Goal: Communication & Community: Ask a question

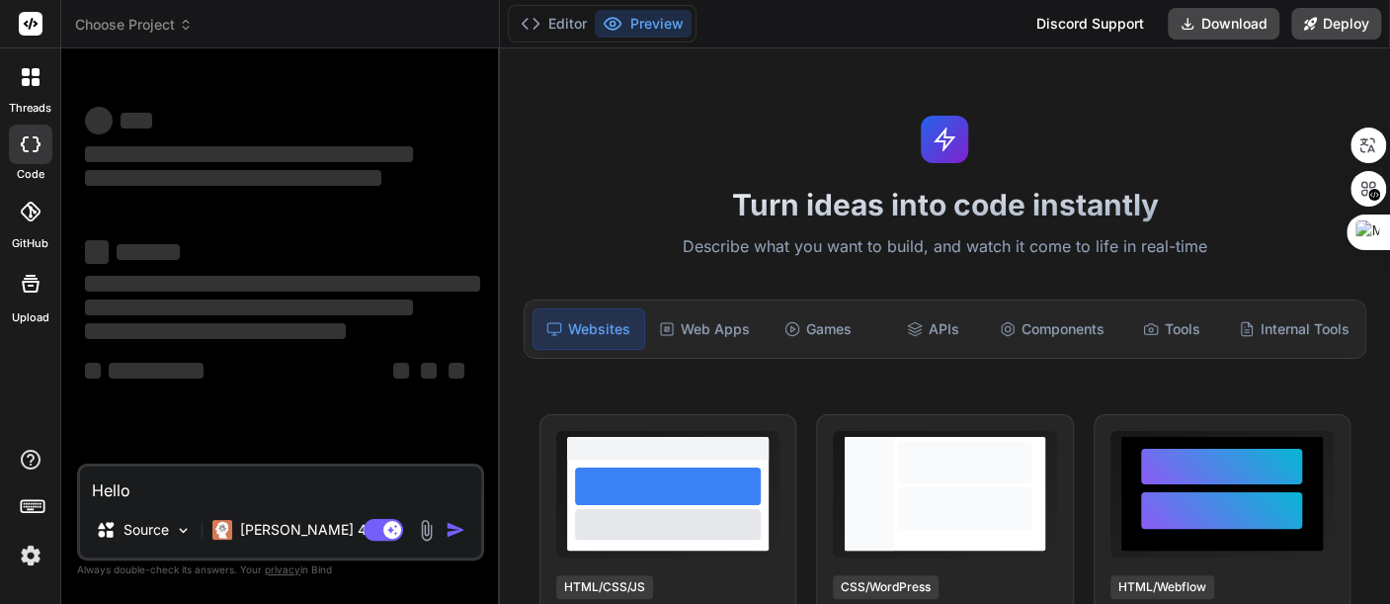
click at [1109, 19] on div "Discord Support" at bounding box center [1090, 24] width 131 height 32
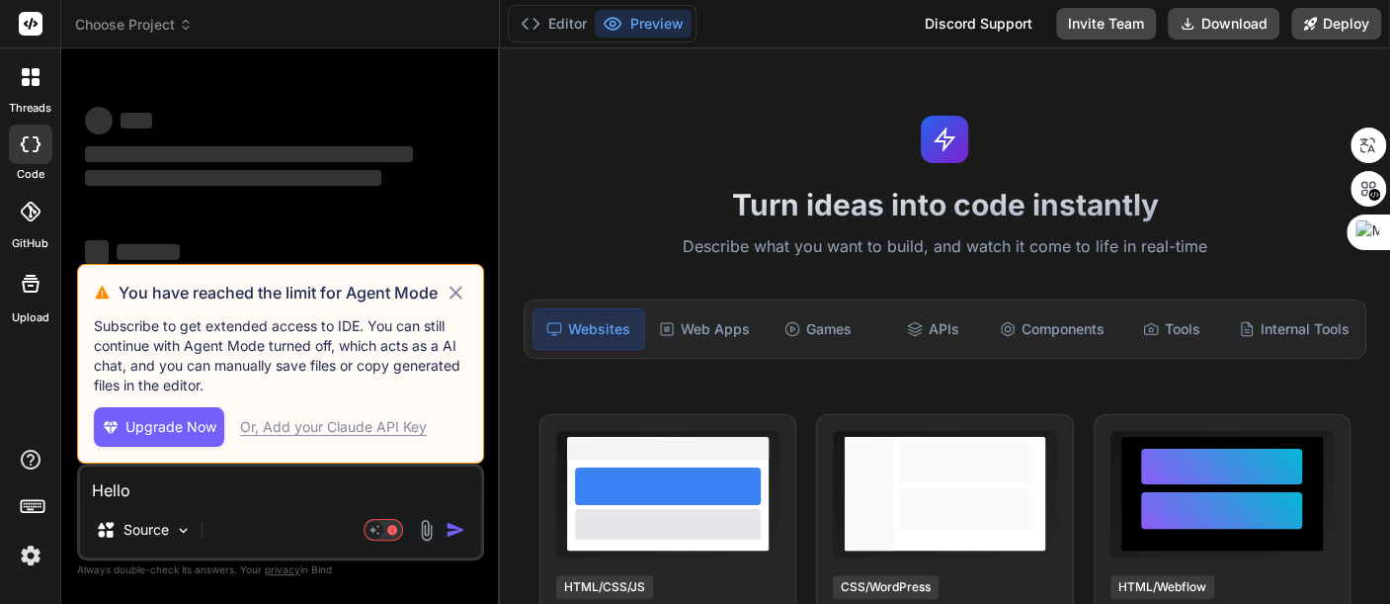
type textarea "x"
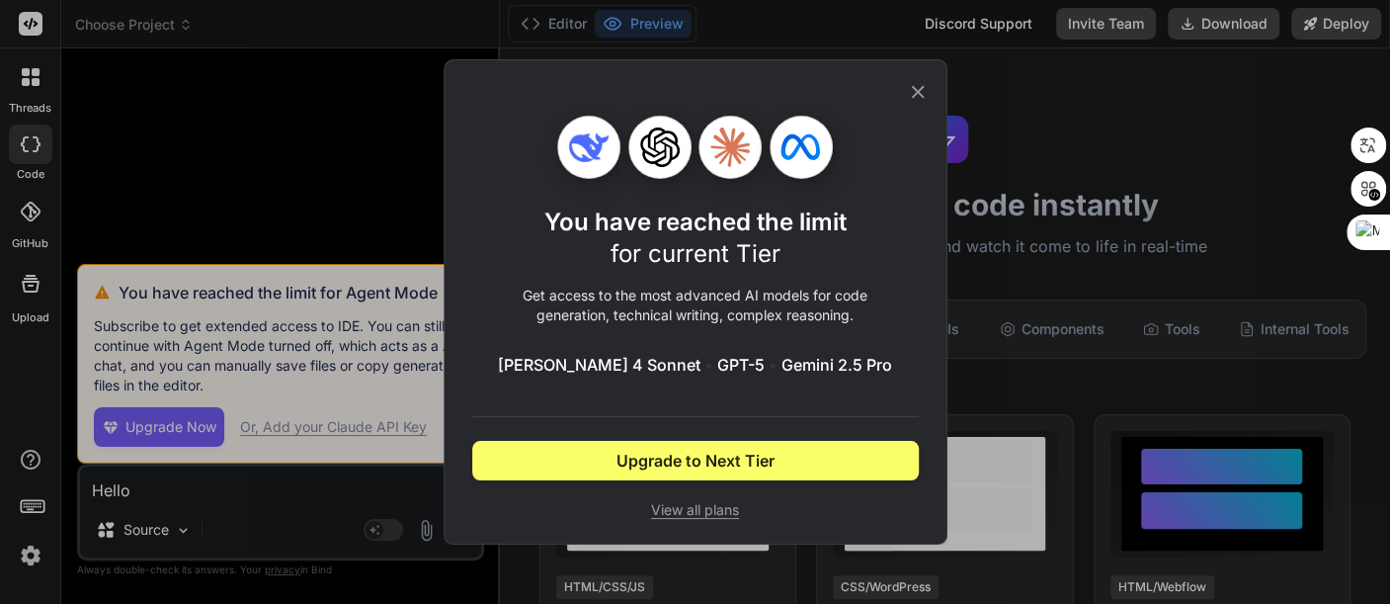
click at [924, 89] on icon at bounding box center [918, 92] width 22 height 22
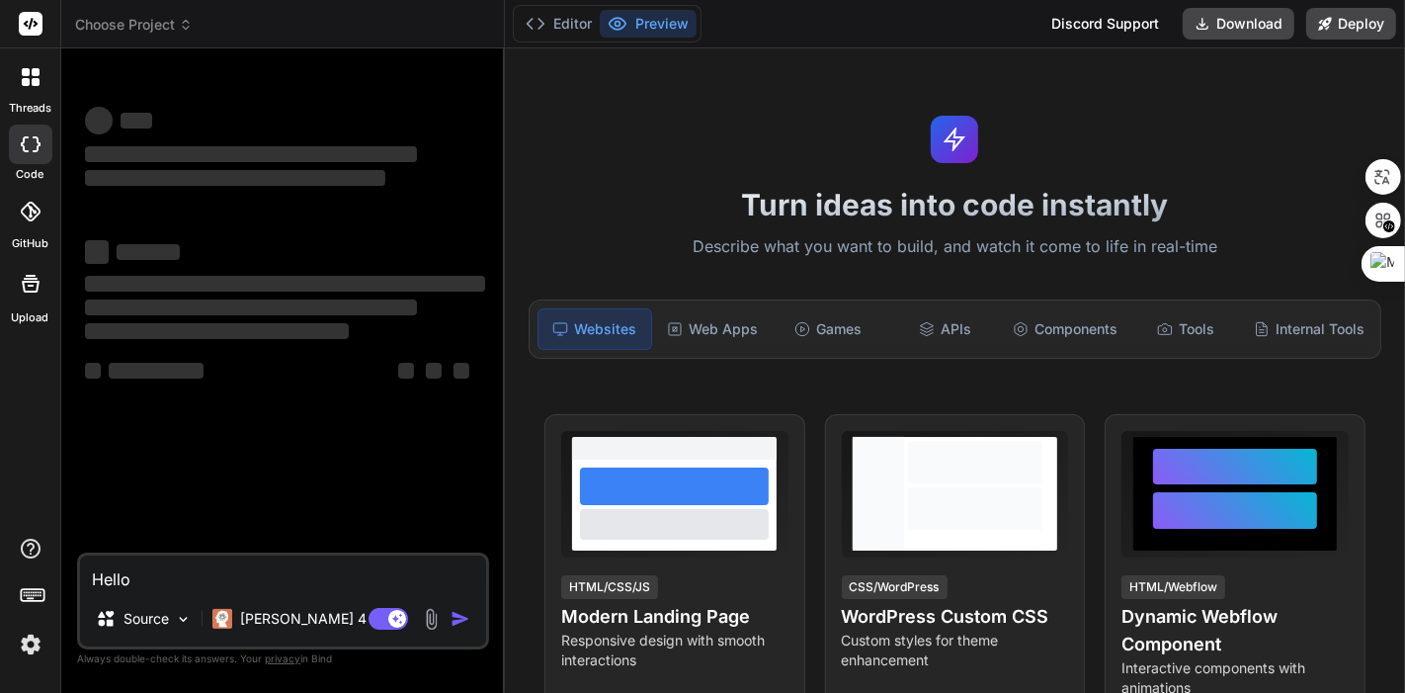
click at [1118, 16] on div "Discord Support" at bounding box center [1104, 24] width 131 height 32
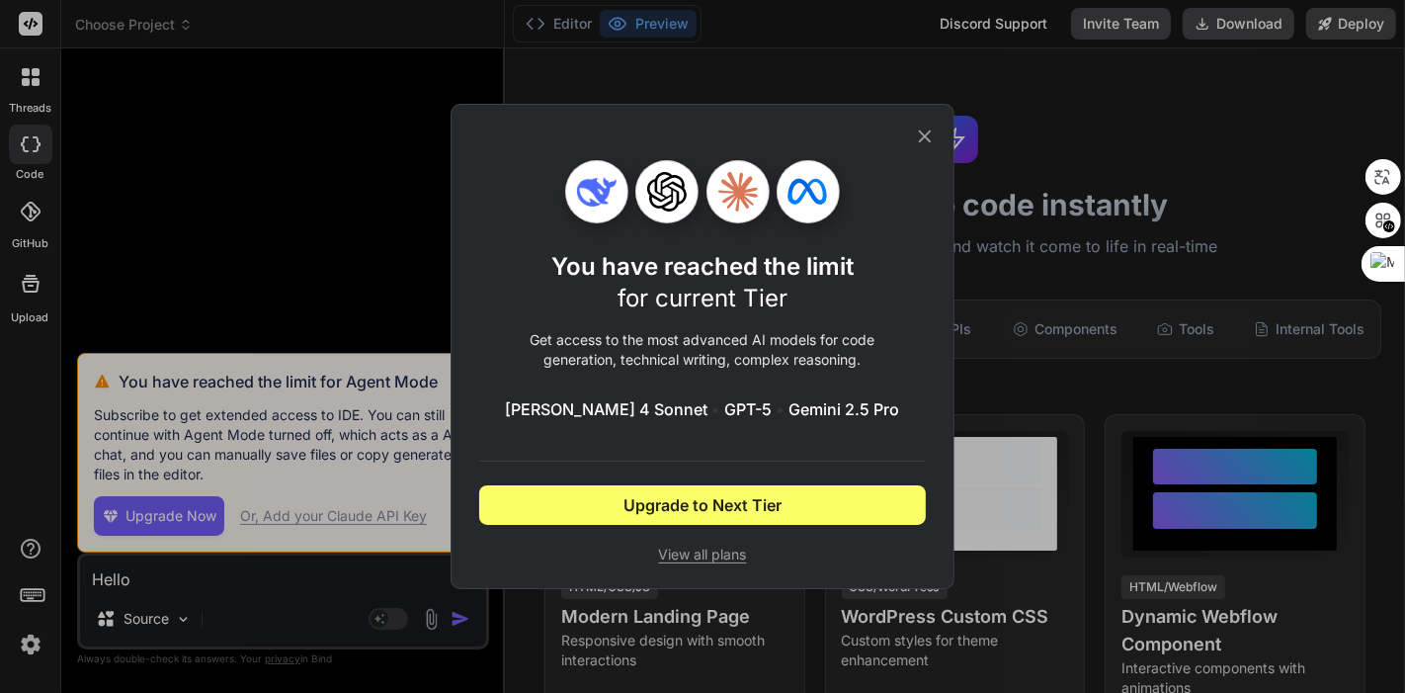
click at [928, 134] on icon at bounding box center [925, 136] width 22 height 22
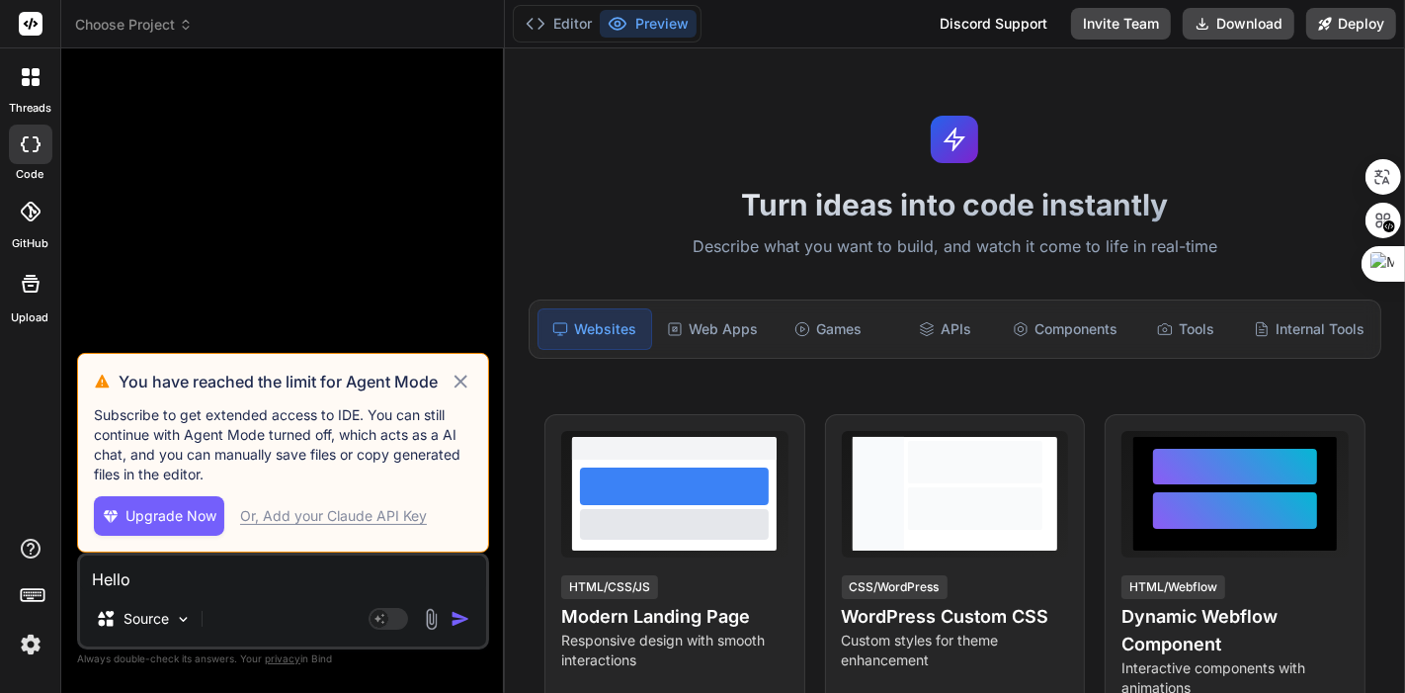
click at [219, 474] on p "Subscribe to get extended access to IDE. You can still continue with Agent Mode…" at bounding box center [283, 444] width 378 height 79
click at [466, 381] on icon at bounding box center [461, 382] width 23 height 24
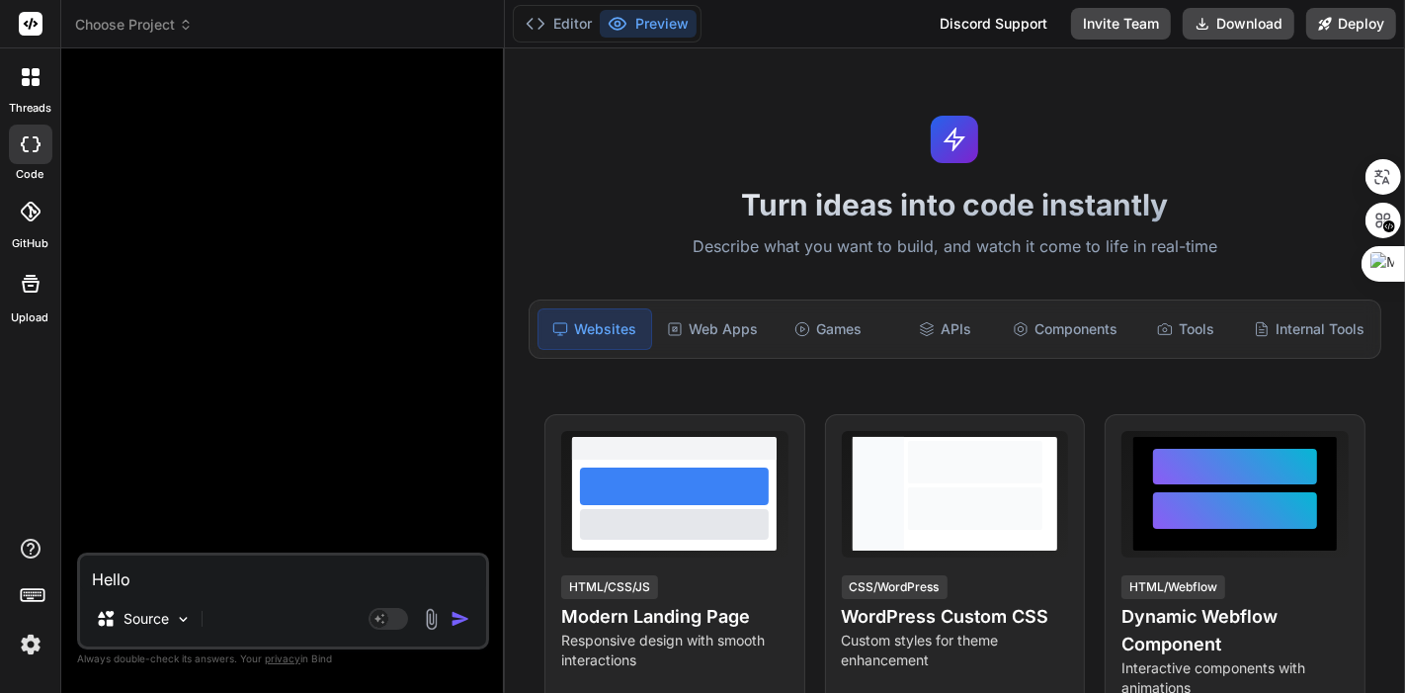
click at [1011, 17] on div "Discord Support" at bounding box center [993, 24] width 131 height 32
click at [34, 640] on img at bounding box center [31, 644] width 34 height 34
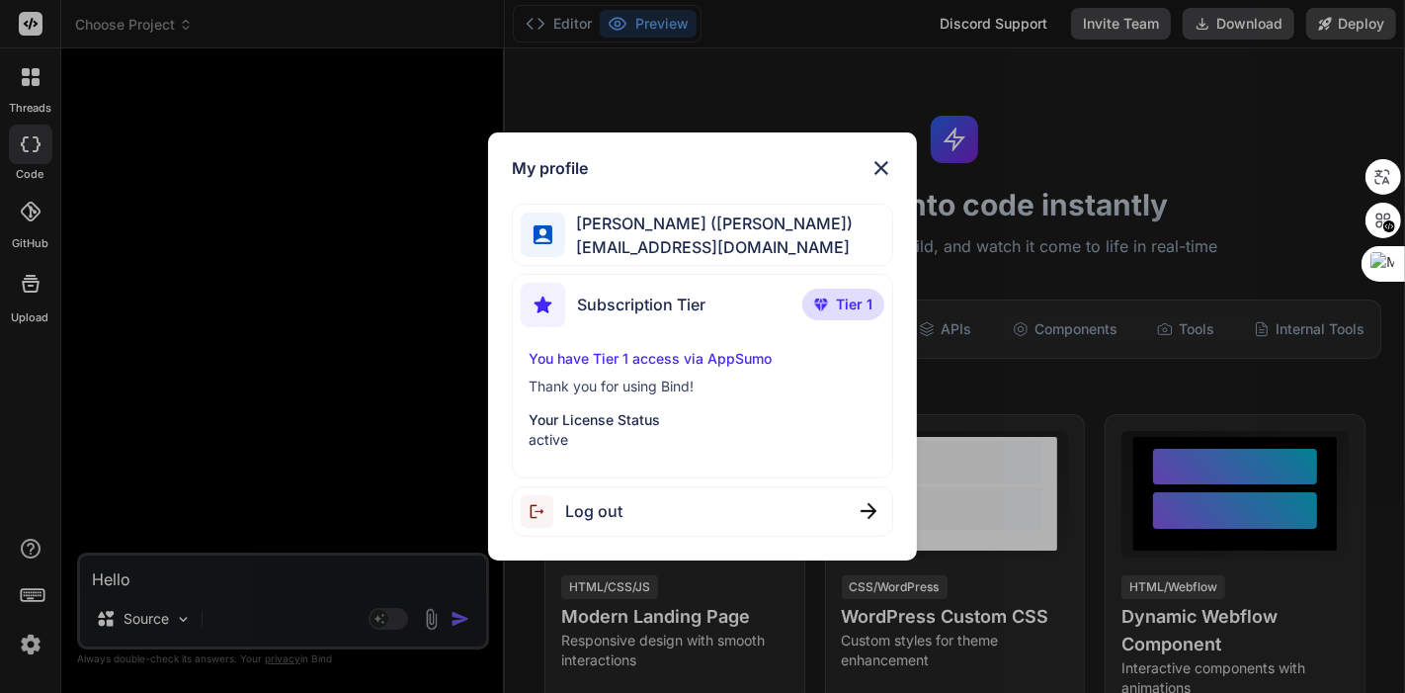
click at [591, 510] on span "Log out" at bounding box center [593, 511] width 57 height 24
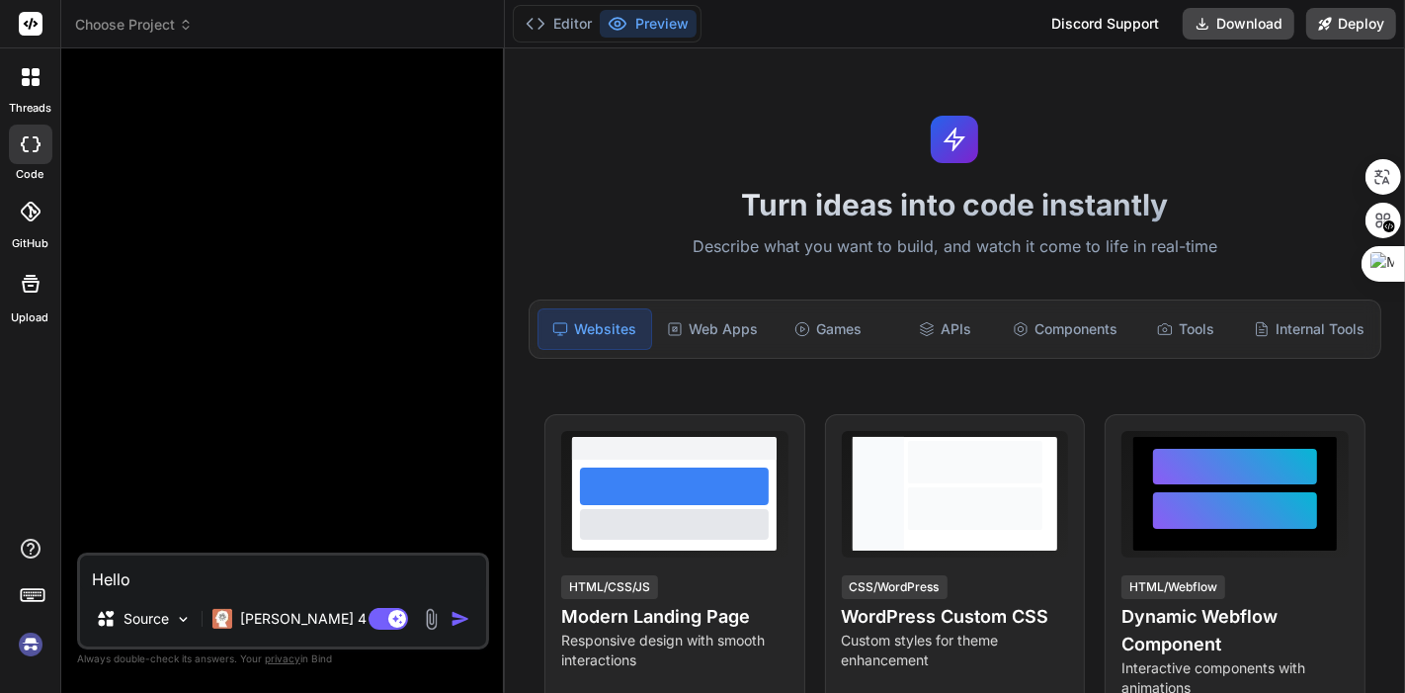
scroll to position [18, 0]
click at [32, 641] on img at bounding box center [31, 644] width 34 height 34
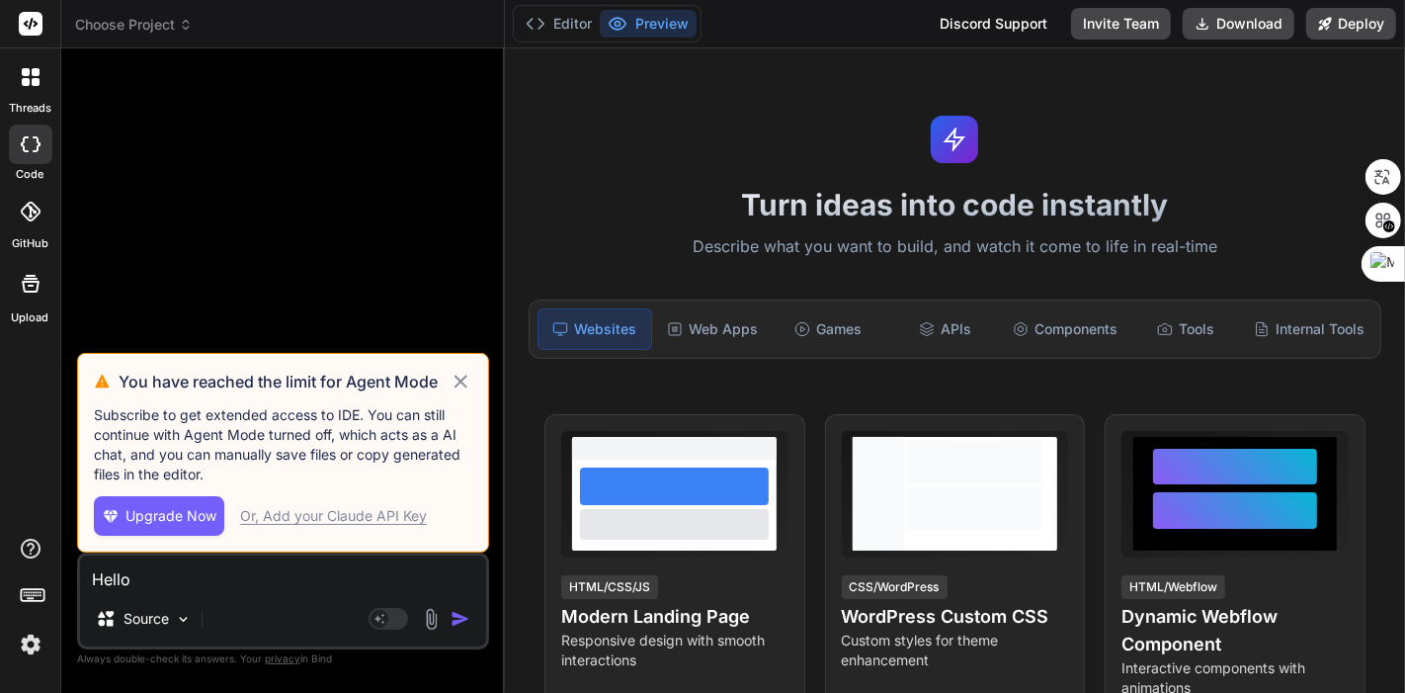
click at [460, 378] on icon at bounding box center [461, 382] width 23 height 24
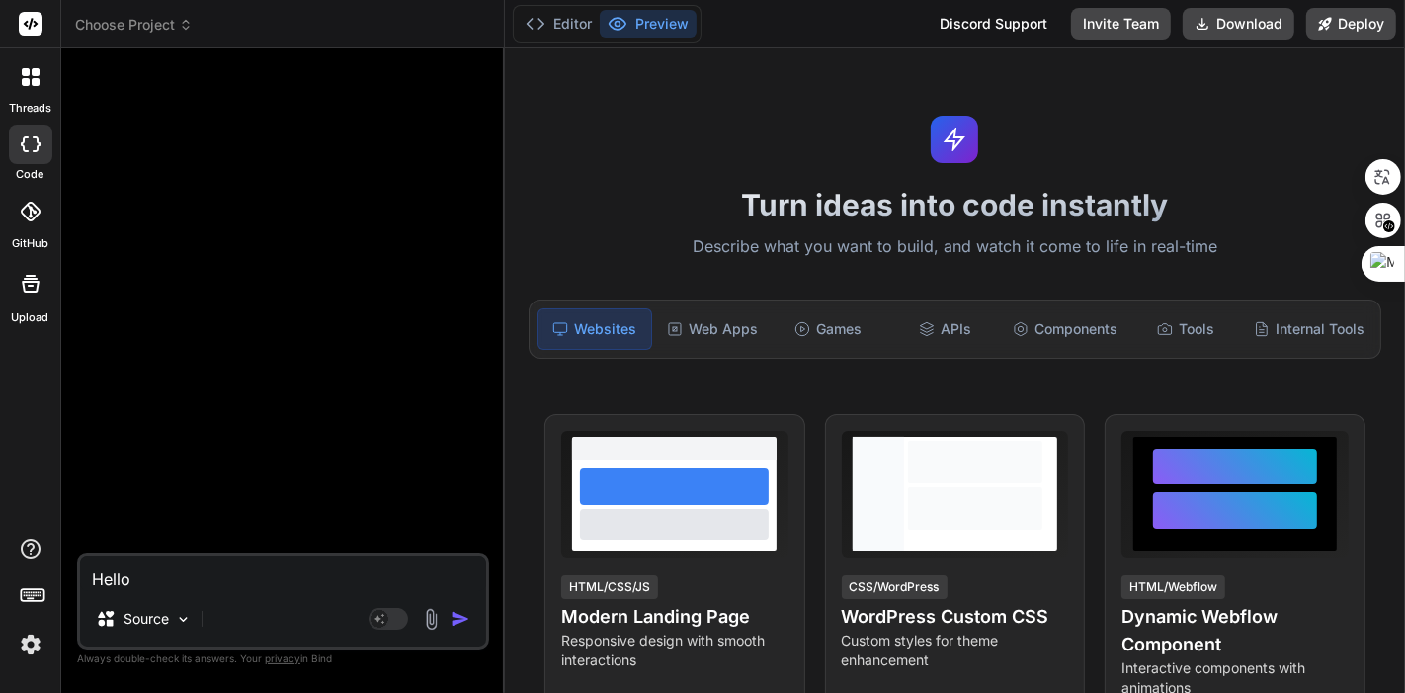
click at [200, 574] on textarea "Hello" at bounding box center [283, 573] width 406 height 36
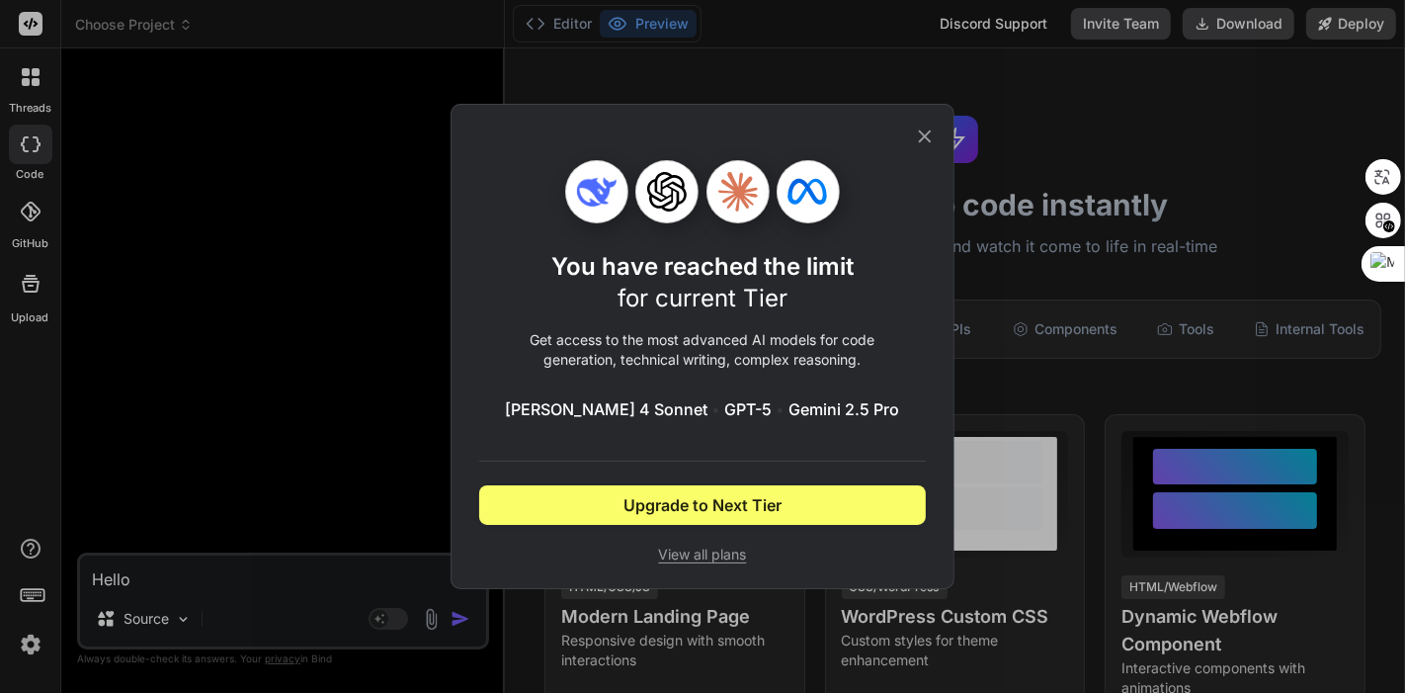
click at [931, 134] on icon at bounding box center [925, 136] width 22 height 22
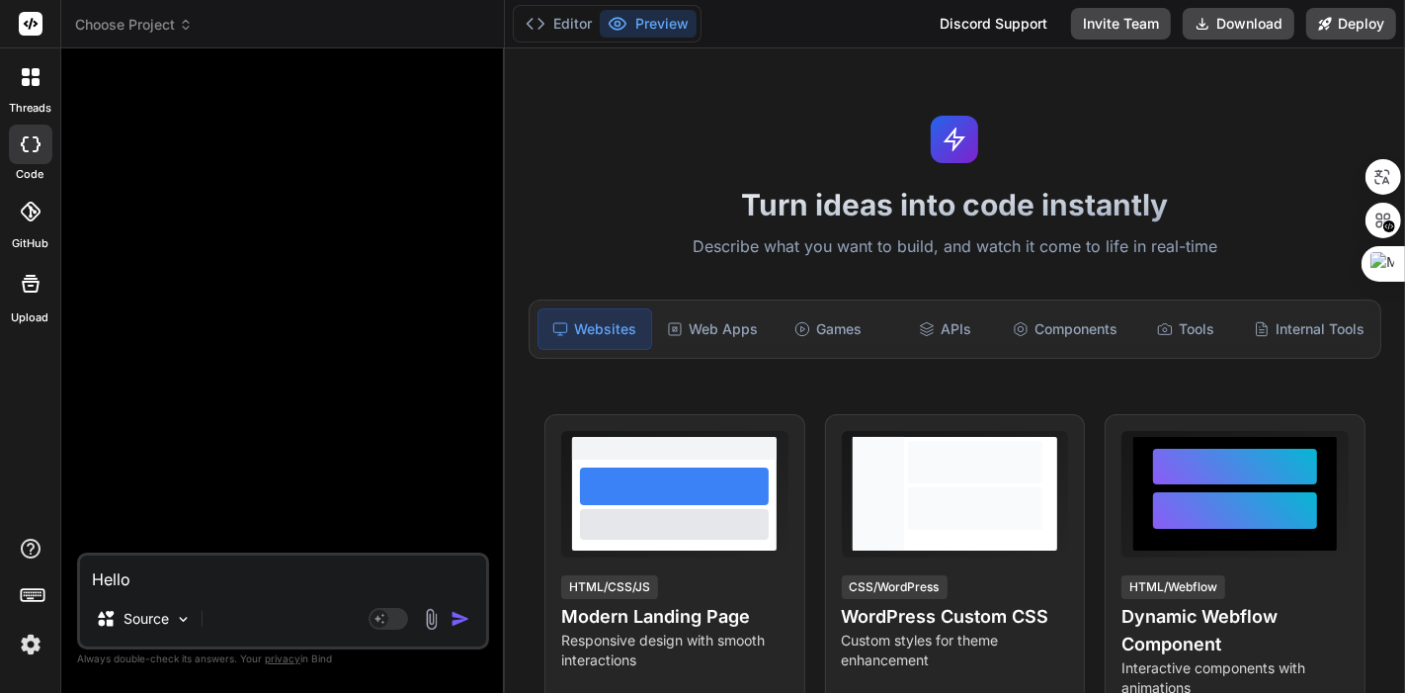
click at [244, 584] on textarea "Hello" at bounding box center [283, 573] width 406 height 36
click at [252, 622] on div "Source" at bounding box center [283, 622] width 406 height 47
click at [299, 587] on textarea "Hello" at bounding box center [283, 573] width 406 height 36
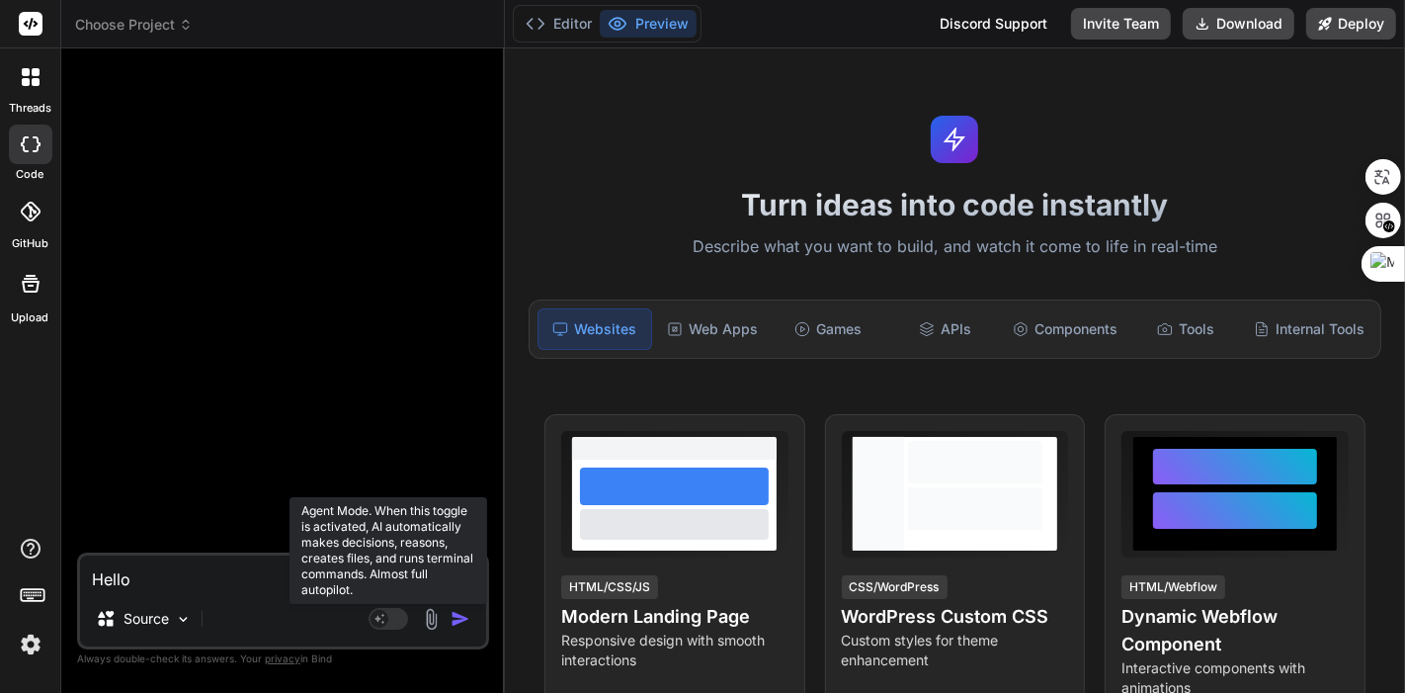
click at [384, 612] on rect at bounding box center [379, 619] width 18 height 18
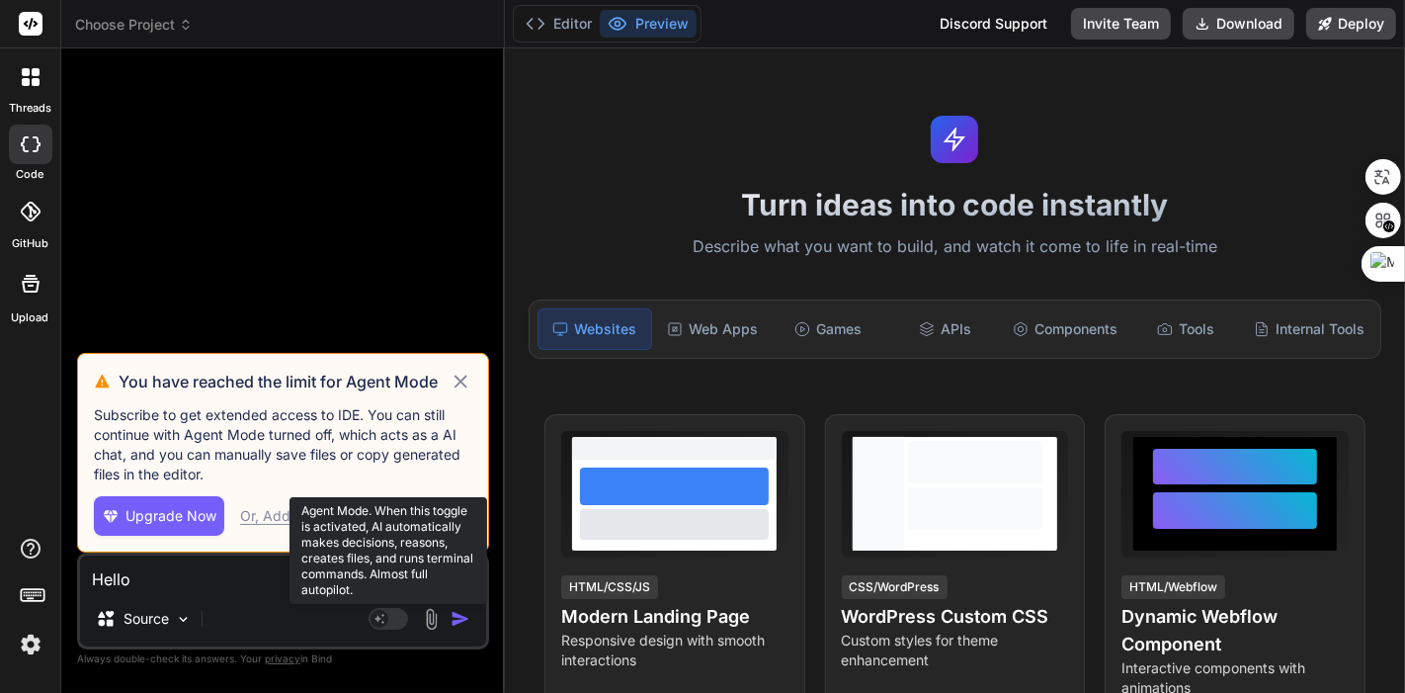
click at [386, 614] on rect at bounding box center [379, 619] width 18 height 18
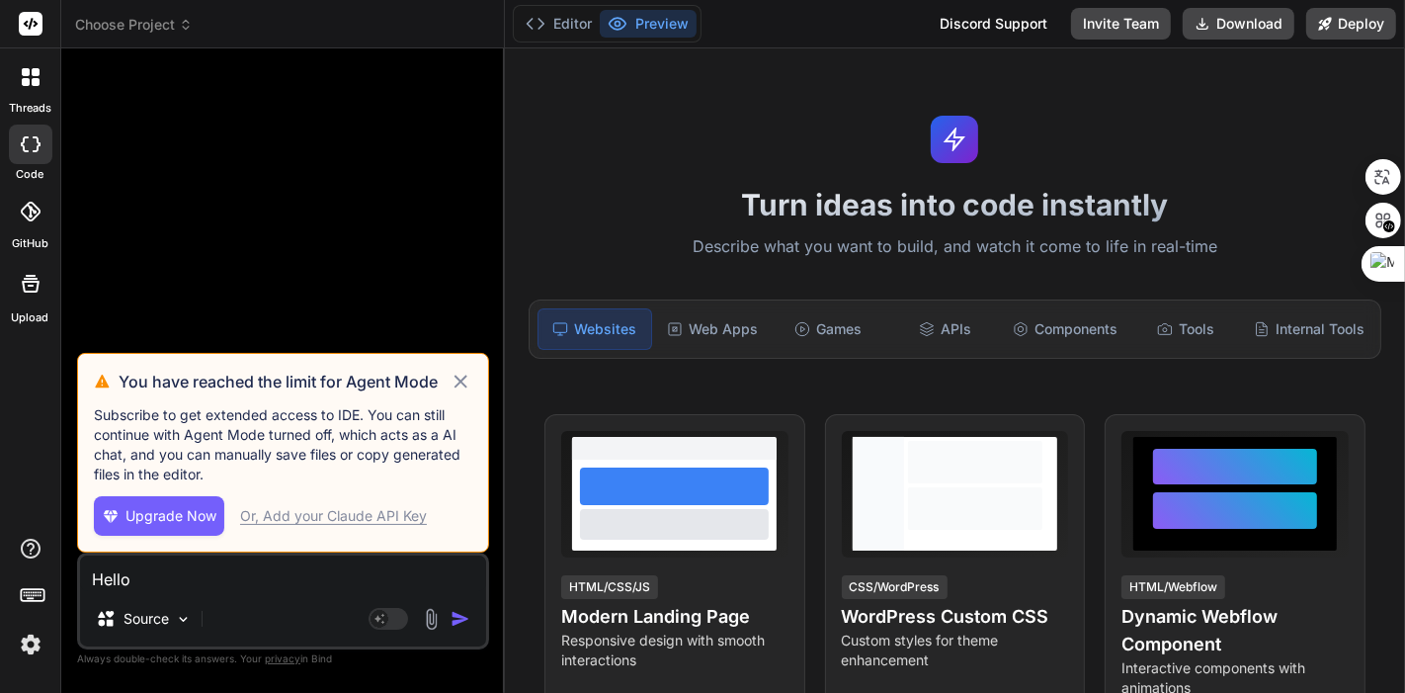
click at [463, 377] on icon at bounding box center [461, 382] width 23 height 24
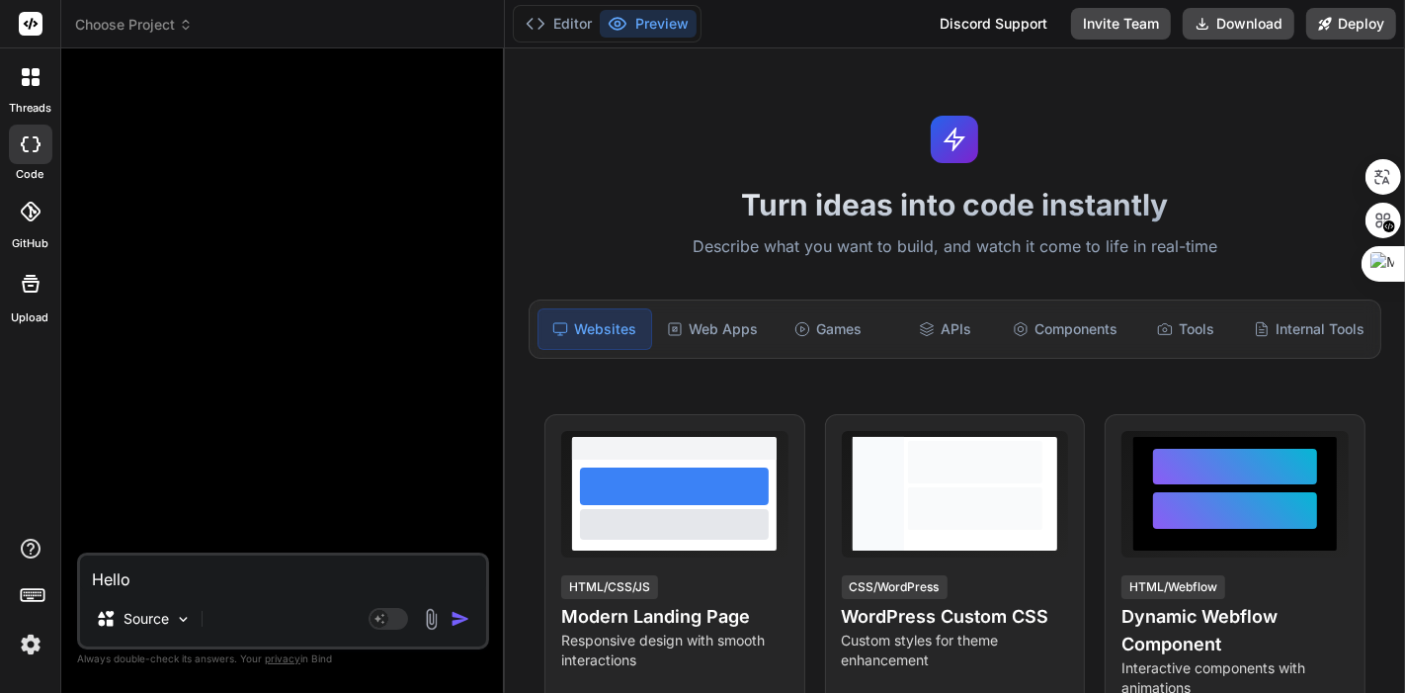
click at [459, 622] on img "button" at bounding box center [461, 619] width 20 height 20
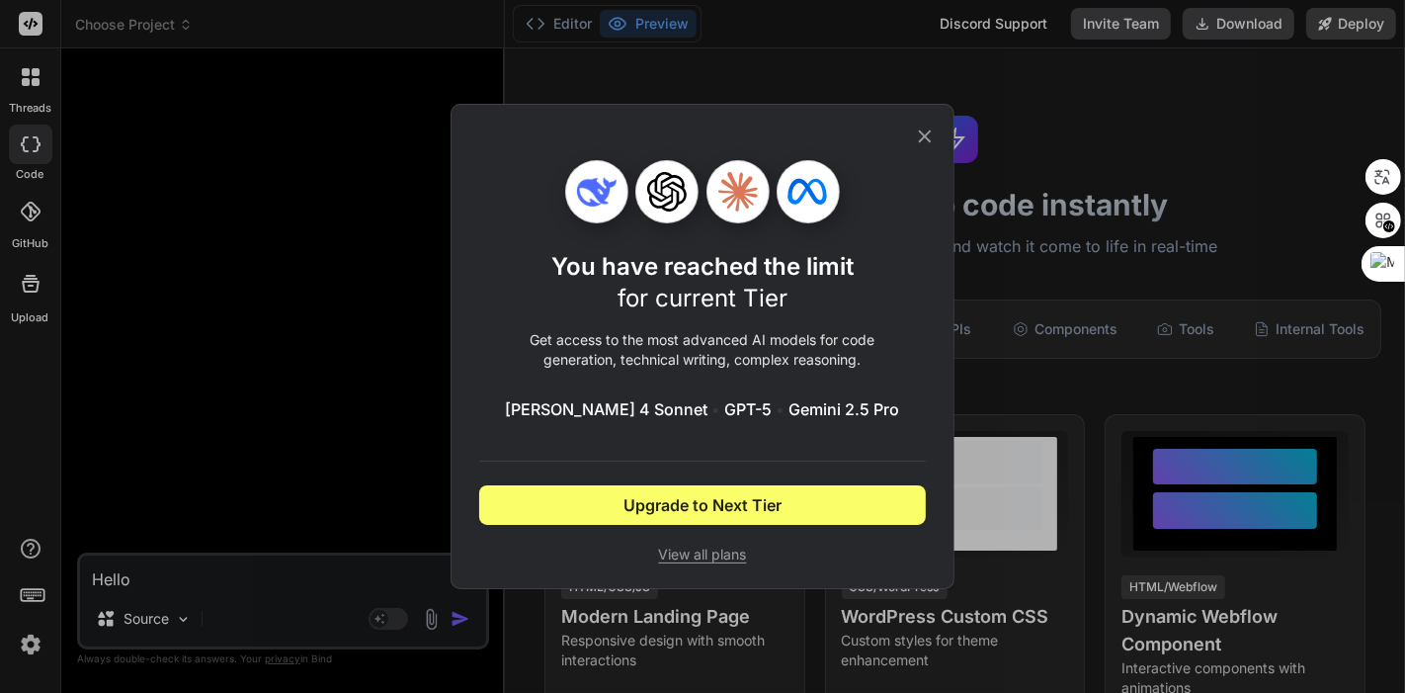
click at [733, 554] on span "View all plans" at bounding box center [702, 554] width 447 height 20
click at [926, 134] on icon at bounding box center [925, 136] width 13 height 13
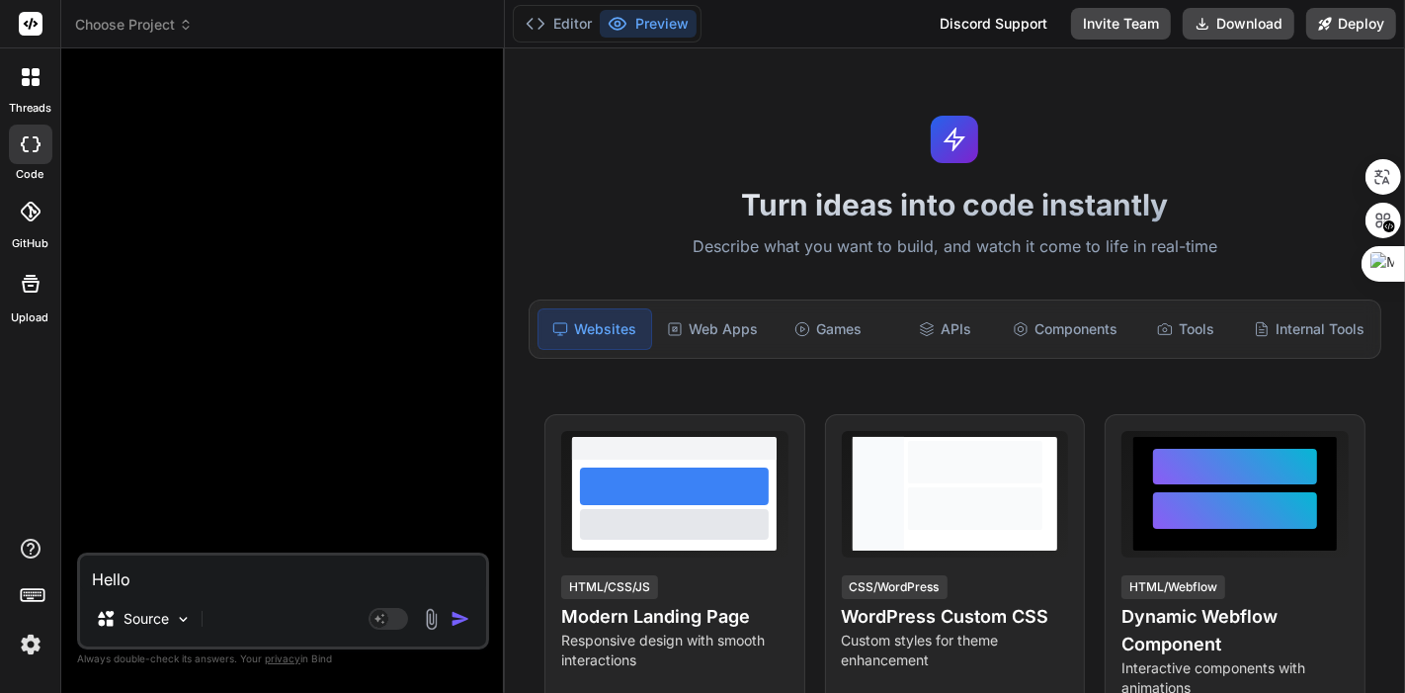
click at [306, 576] on textarea "Hello" at bounding box center [283, 573] width 406 height 36
click at [159, 599] on div "Source" at bounding box center [144, 619] width 112 height 40
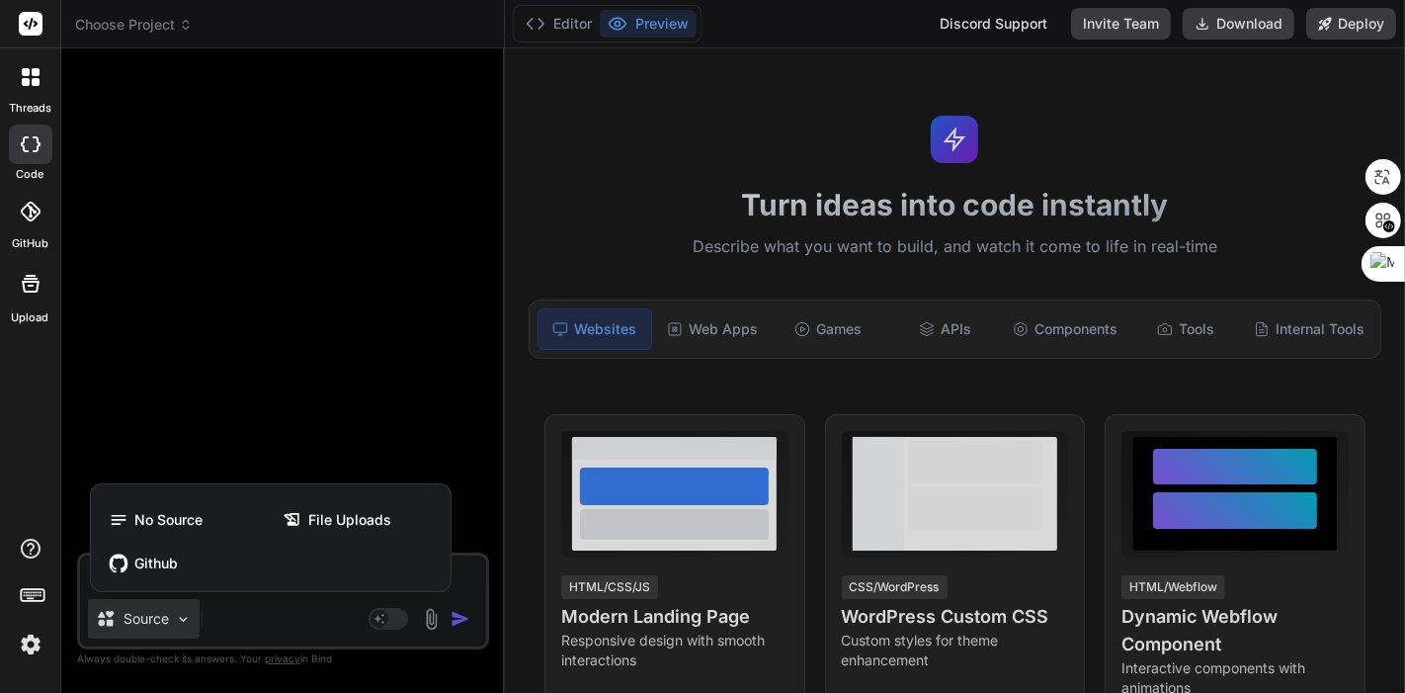
click at [288, 627] on div at bounding box center [702, 346] width 1405 height 693
type textarea "x"
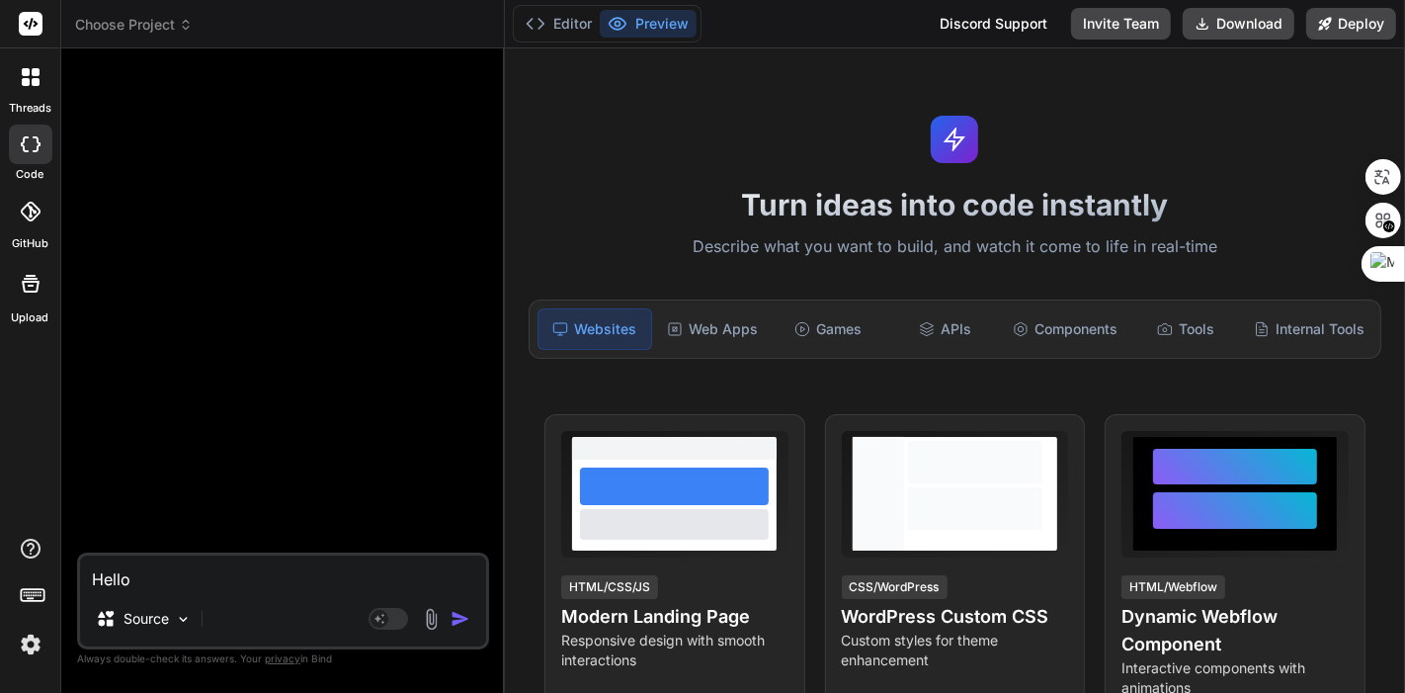
click at [235, 576] on textarea "Hello" at bounding box center [283, 573] width 406 height 36
drag, startPoint x: 235, startPoint y: 577, endPoint x: 30, endPoint y: 596, distance: 206.4
click at [30, 596] on div "threads code GitHub Upload Choose Project Created with Pixso. Bind AI Web Searc…" at bounding box center [702, 346] width 1405 height 693
type textarea "x"
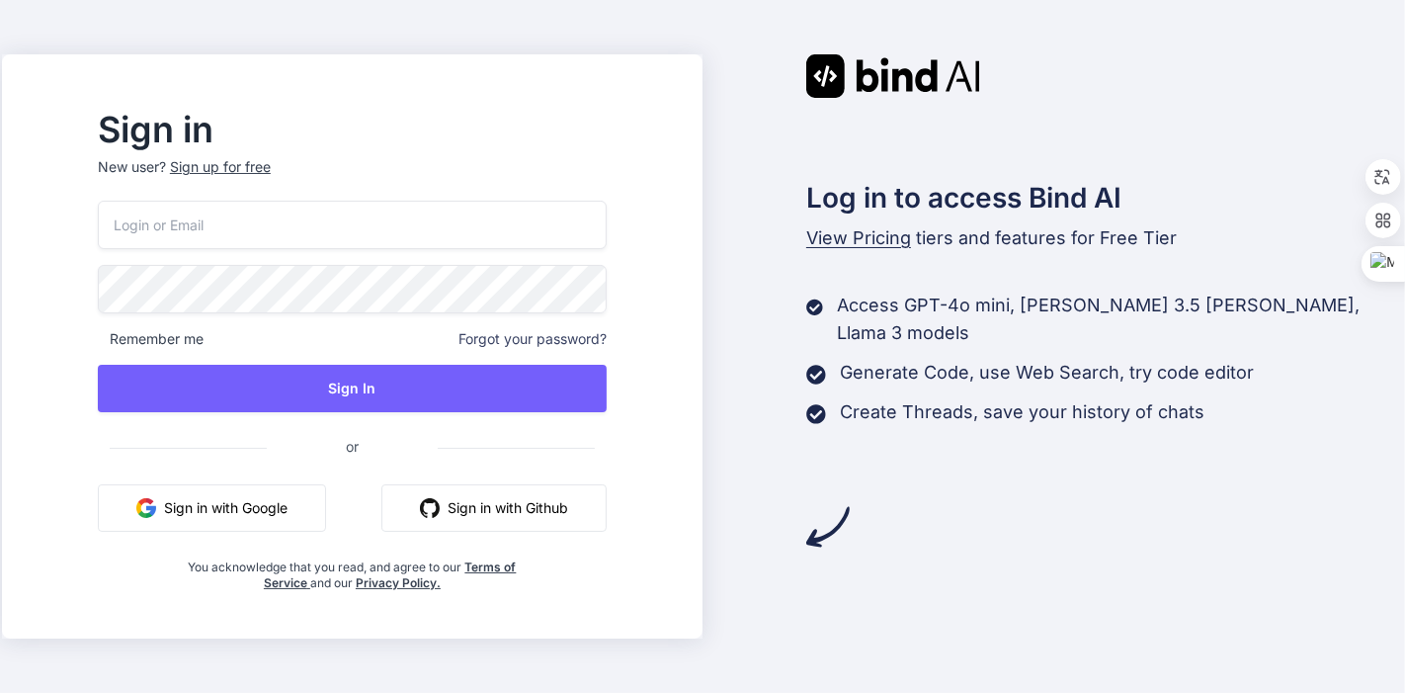
click at [284, 503] on button "Sign in with Google" at bounding box center [212, 507] width 228 height 47
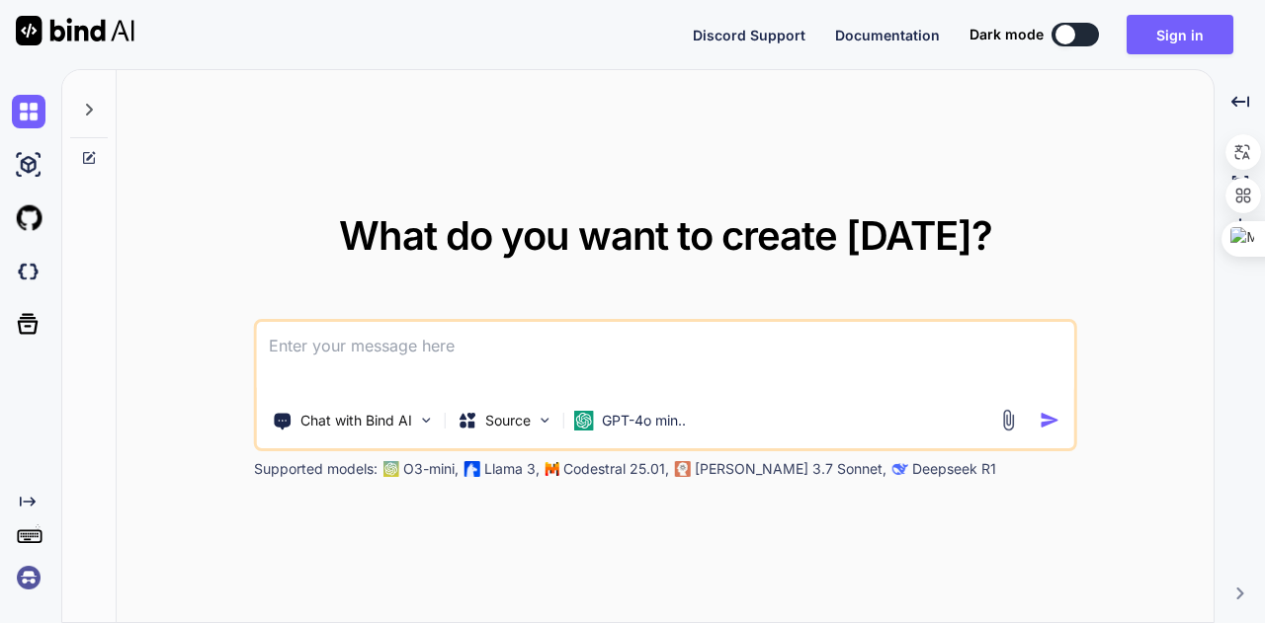
click at [531, 349] on textarea at bounding box center [665, 358] width 817 height 73
click at [1046, 411] on img "button" at bounding box center [1048, 420] width 21 height 21
click at [809, 334] on textarea at bounding box center [665, 358] width 817 height 73
click at [1163, 31] on button "Sign in" at bounding box center [1179, 35] width 107 height 40
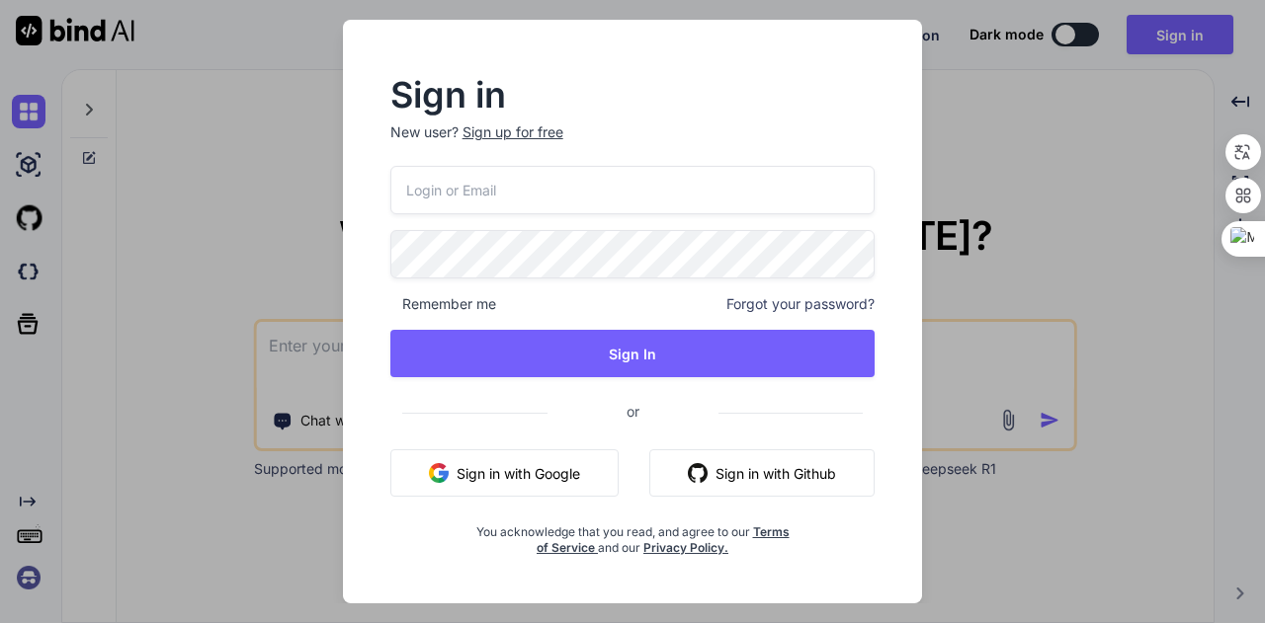
click at [533, 472] on button "Sign in with Google" at bounding box center [504, 473] width 228 height 47
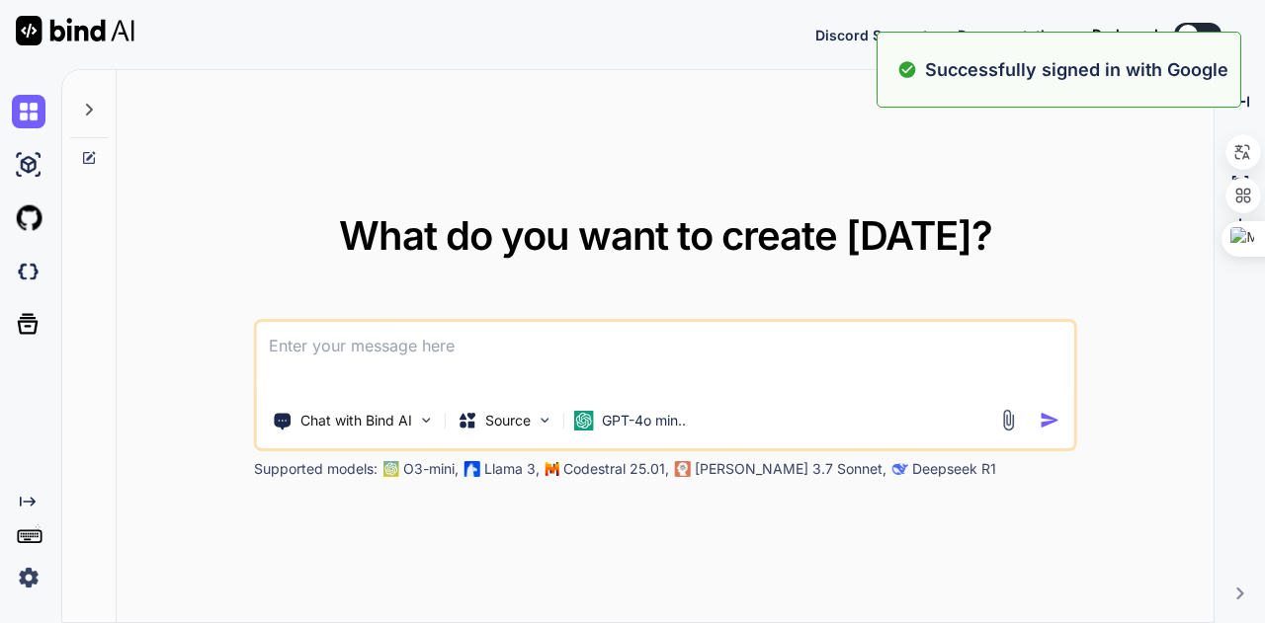
click at [375, 333] on textarea at bounding box center [665, 358] width 817 height 73
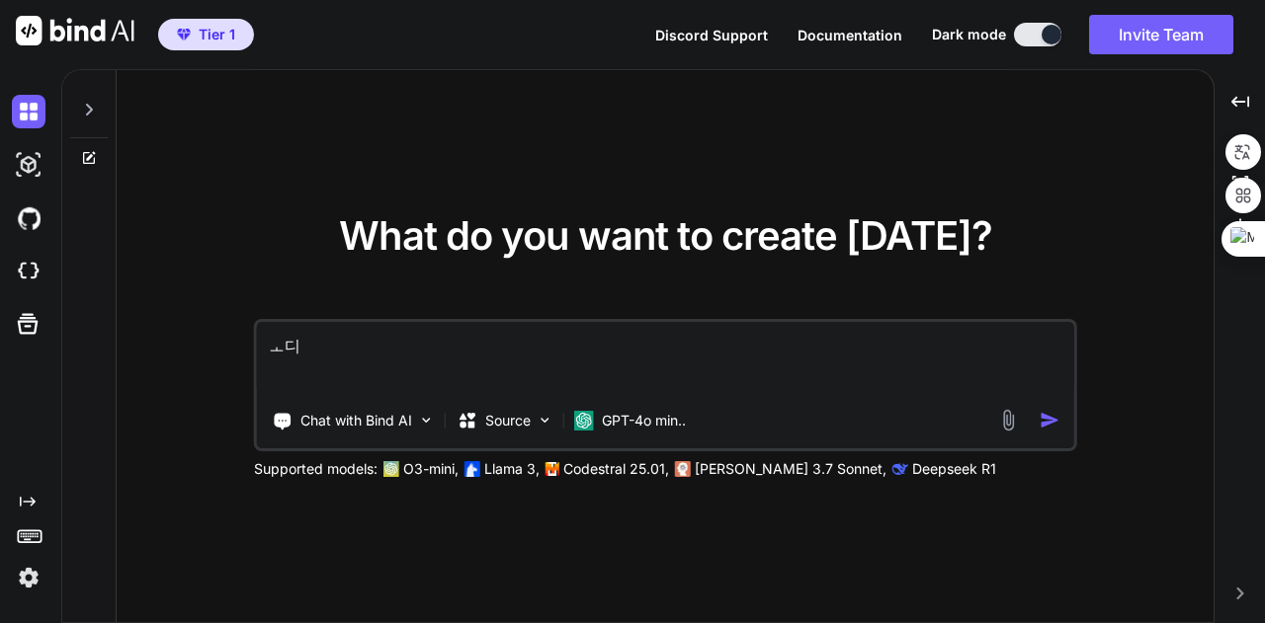
type textarea "ㅗ"
type textarea "hello"
click at [1052, 415] on img "button" at bounding box center [1048, 420] width 21 height 21
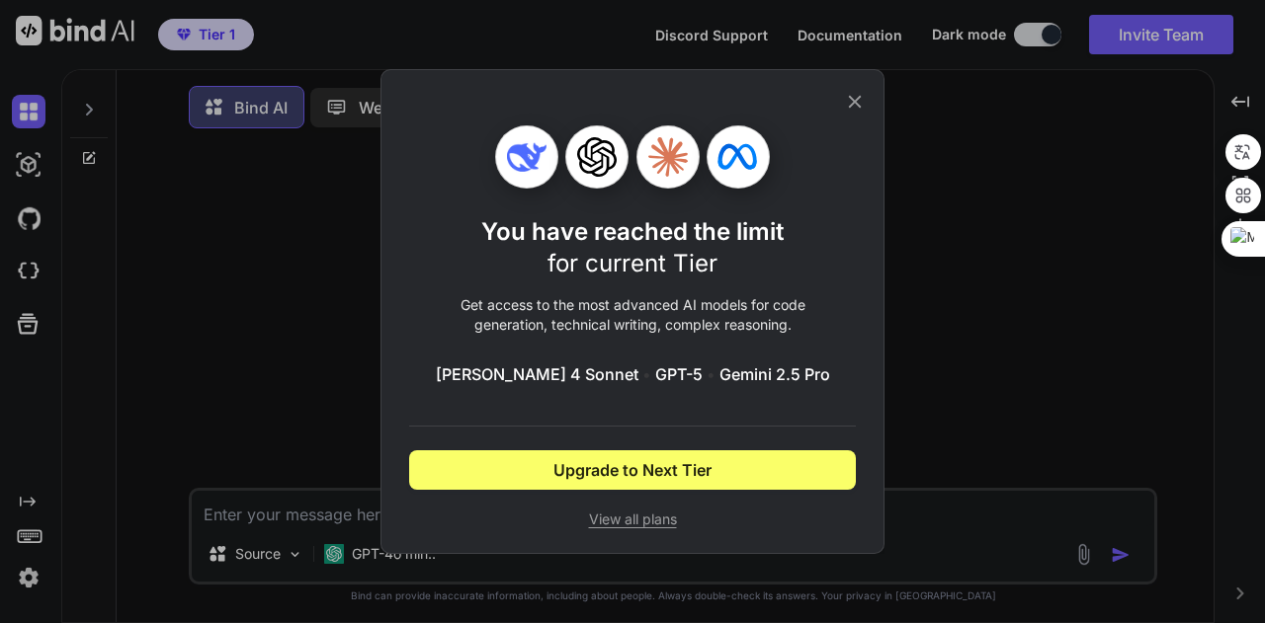
click at [859, 105] on icon at bounding box center [855, 102] width 13 height 13
